Goal: Transaction & Acquisition: Purchase product/service

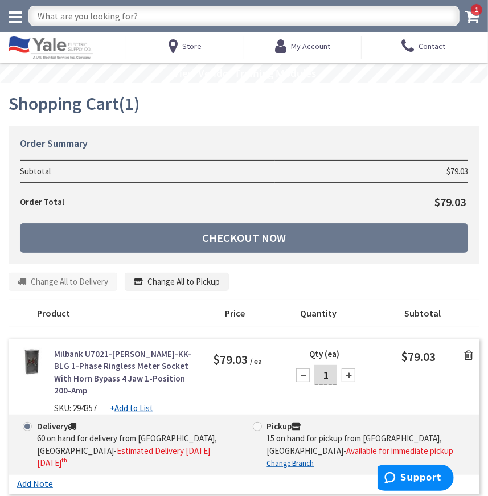
click at [199, 13] on input "text" at bounding box center [243, 16] width 431 height 21
type input "DETECTOR"
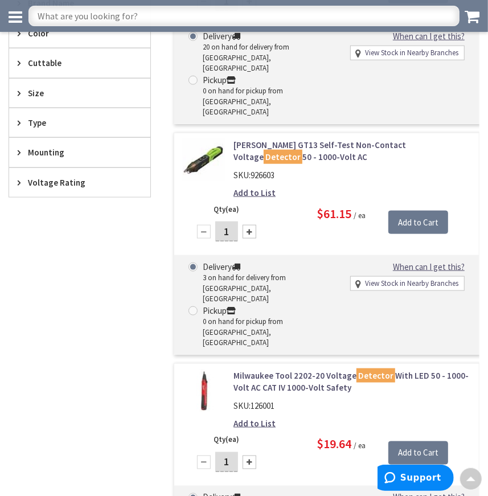
type input "[GEOGRAPHIC_DATA], [GEOGRAPHIC_DATA]"
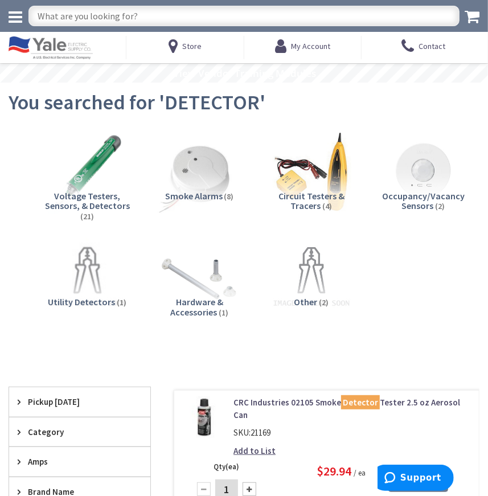
click at [182, 192] on span "Smoke Alarms" at bounding box center [194, 195] width 58 height 11
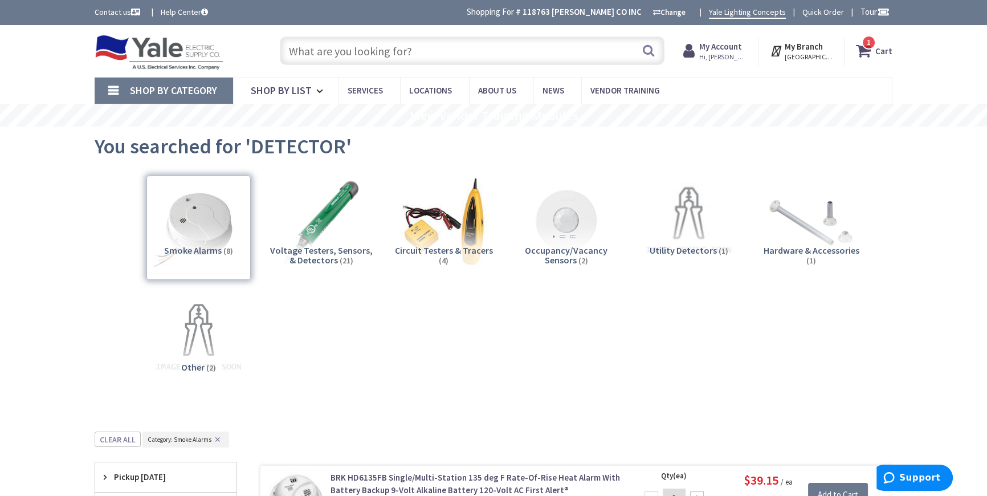
click at [347, 51] on input "text" at bounding box center [472, 50] width 384 height 28
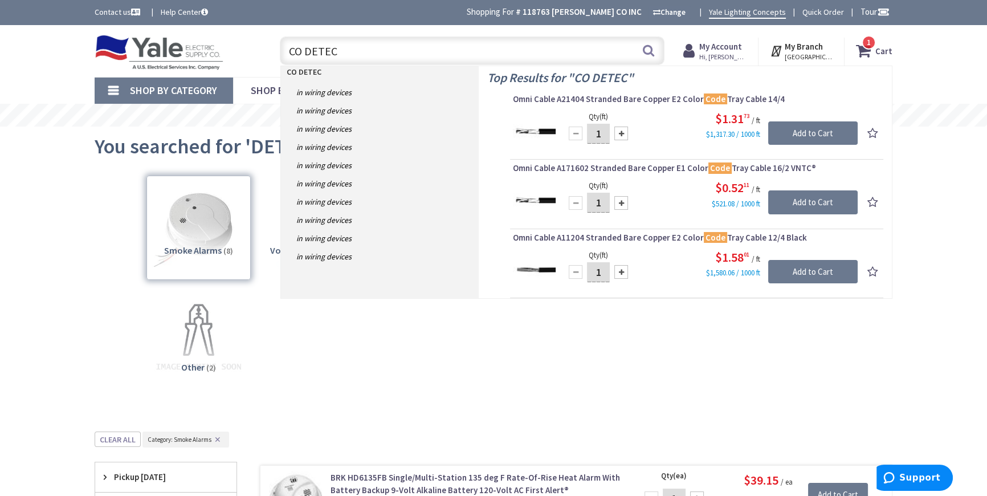
type input "CO DETECT"
